Goal: Task Accomplishment & Management: Manage account settings

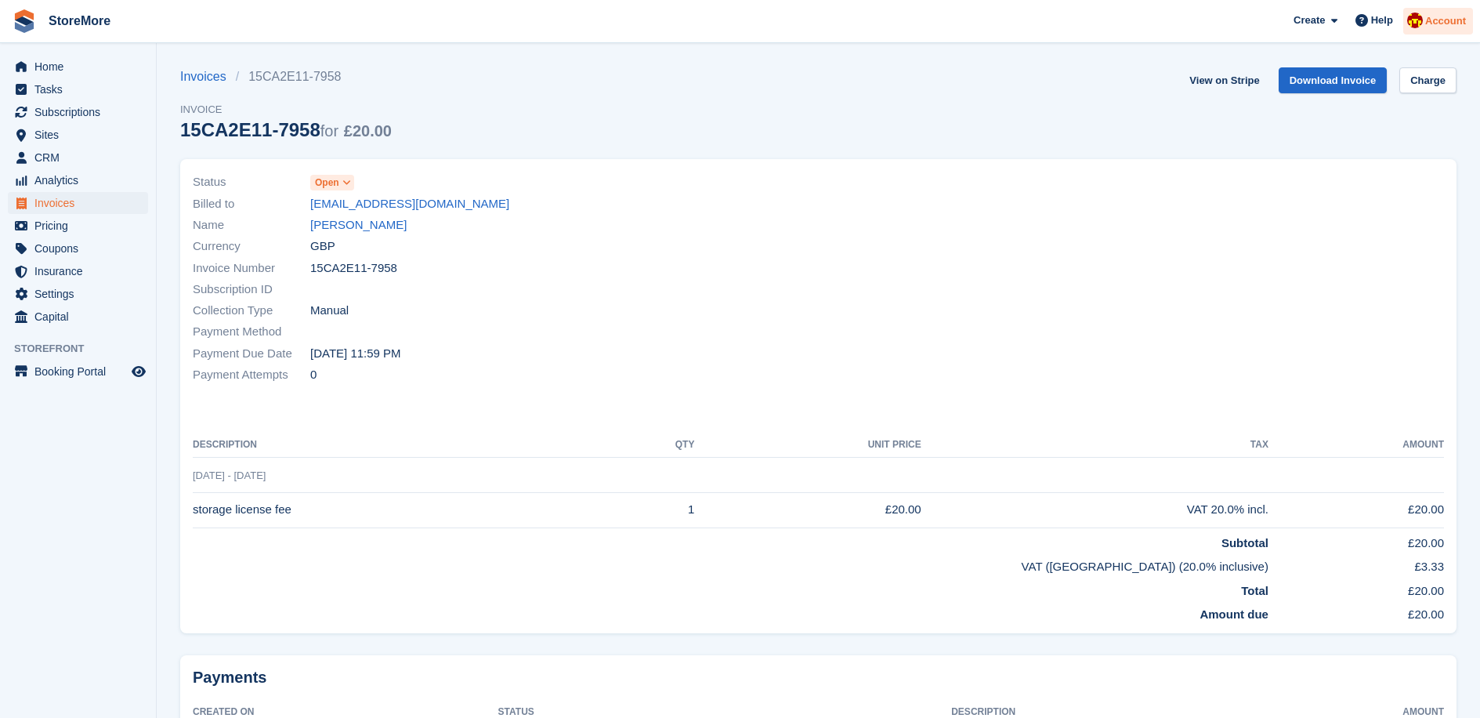
click at [1413, 18] on img at bounding box center [1415, 21] width 16 height 16
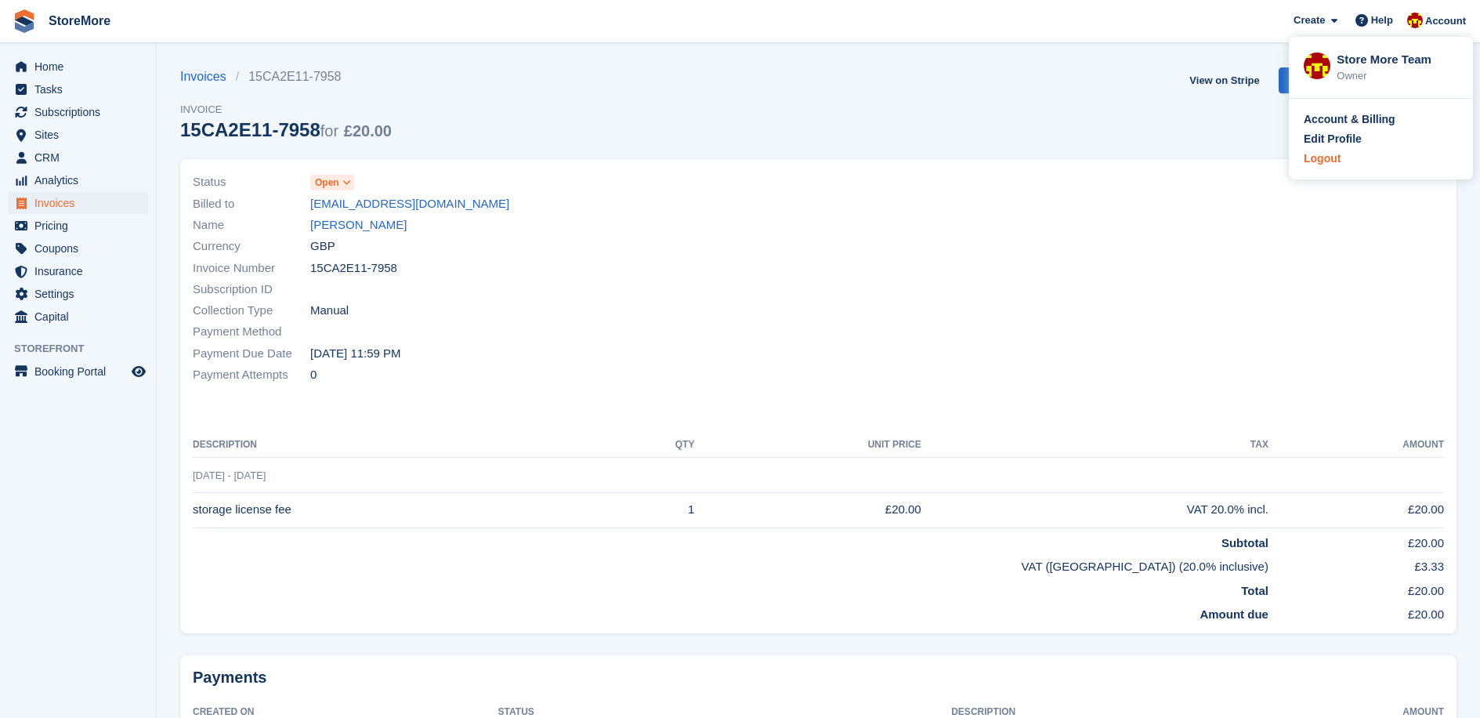
click at [1337, 155] on div "Logout" at bounding box center [1322, 158] width 37 height 16
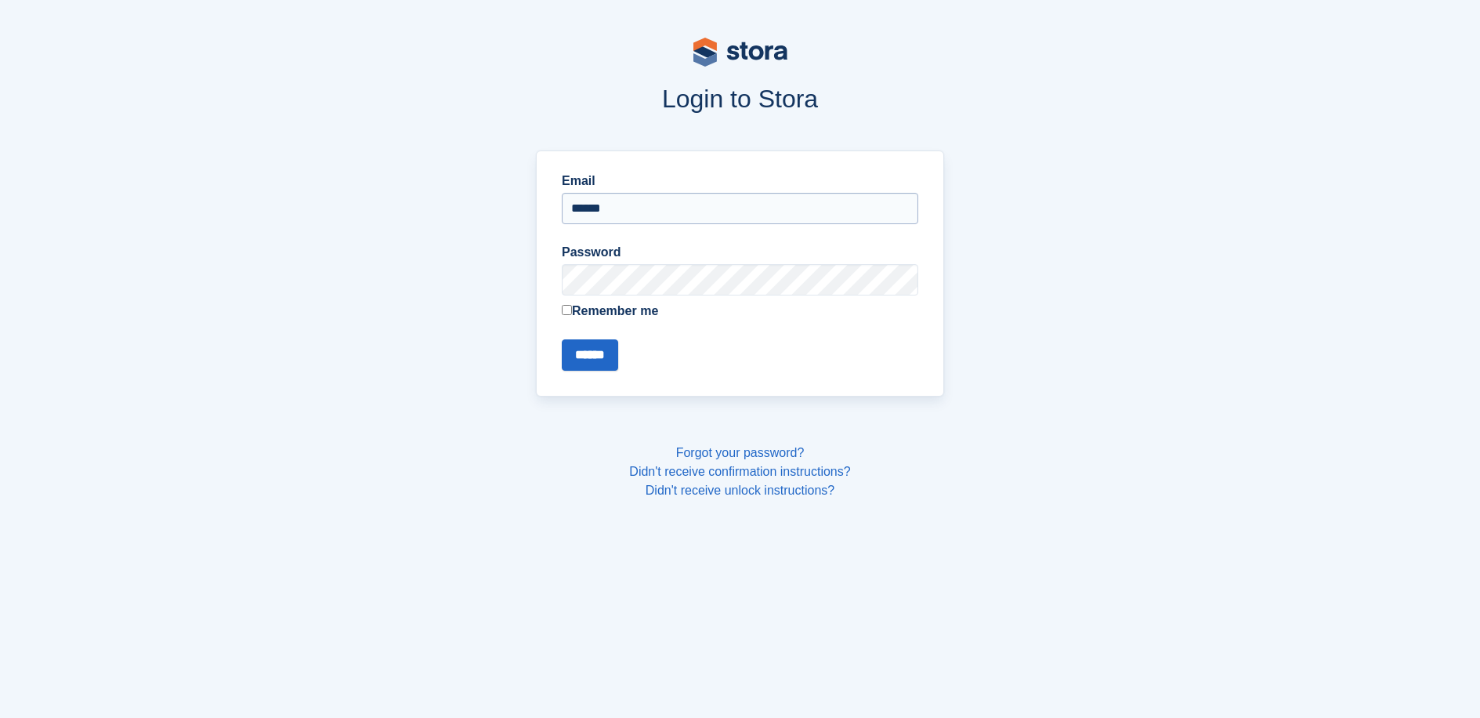
type input "**********"
click at [562, 339] on input "******" at bounding box center [590, 354] width 56 height 31
